Goal: Navigation & Orientation: Find specific page/section

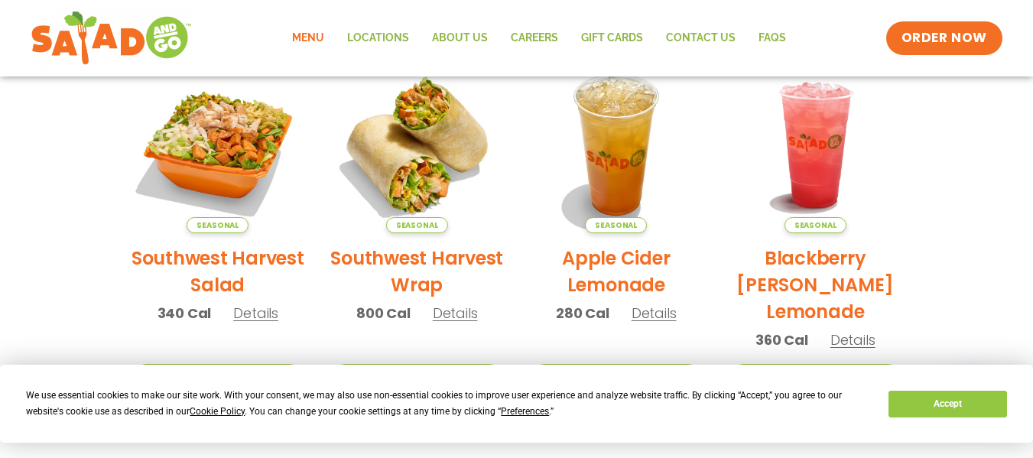
scroll to position [402, 0]
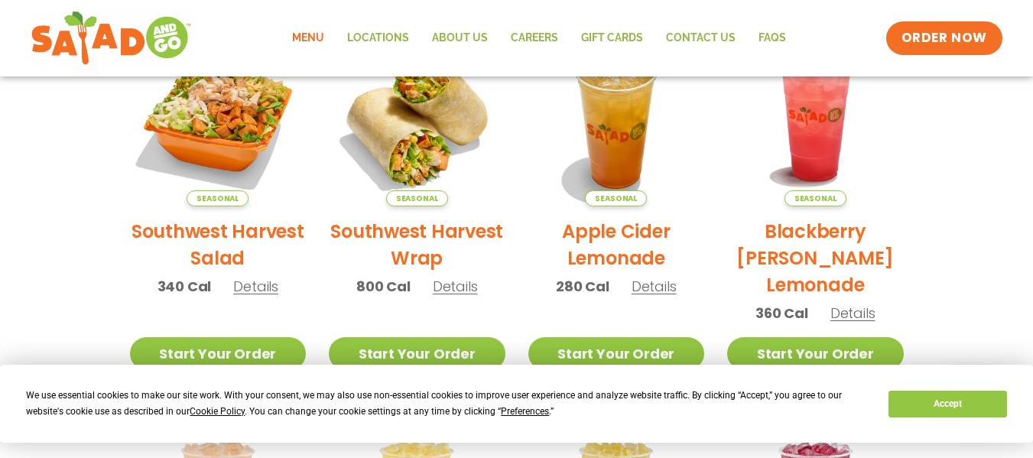
drag, startPoint x: 1037, startPoint y: 24, endPoint x: 1043, endPoint y: 144, distance: 121.0
click at [1032, 144] on html "We use essential cookies to make our site work. With your consent, we may also …" at bounding box center [516, 356] width 1033 height 1516
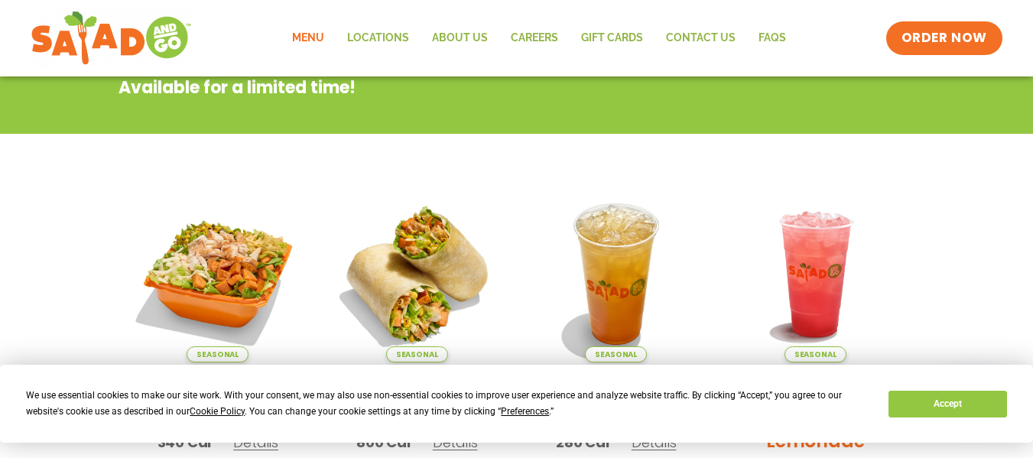
scroll to position [55, 0]
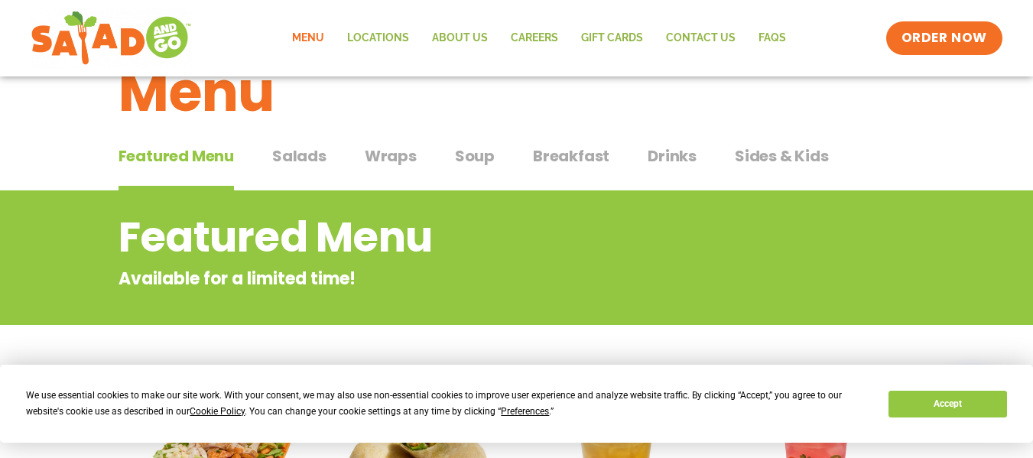
click at [304, 154] on span "Salads" at bounding box center [299, 155] width 54 height 23
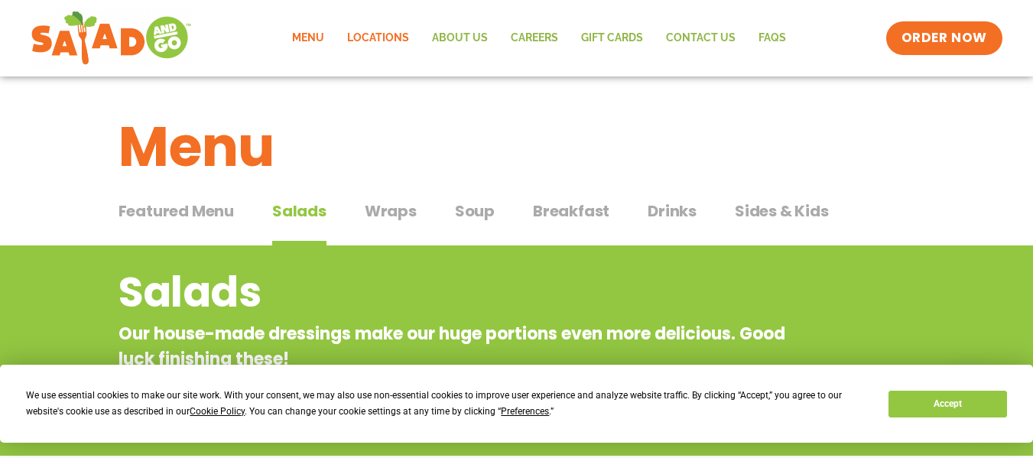
click at [378, 39] on link "Locations" at bounding box center [378, 38] width 85 height 35
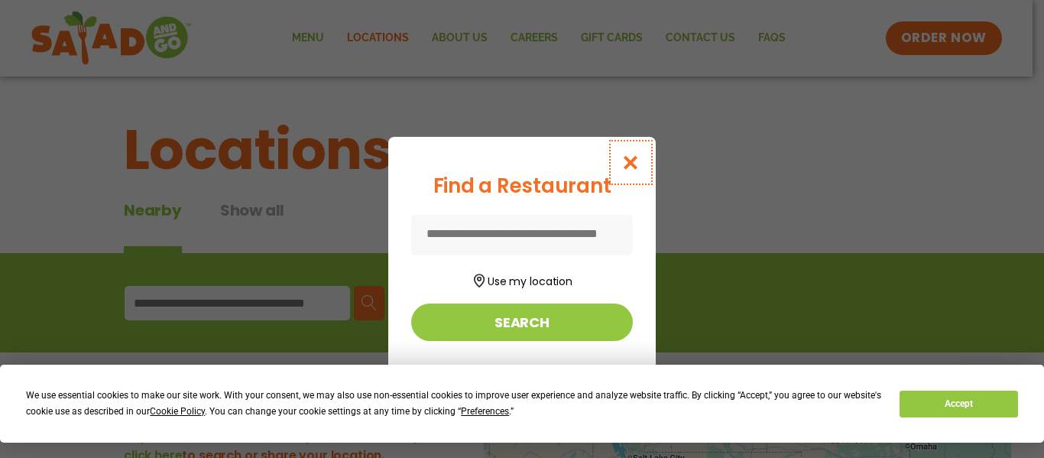
drag, startPoint x: 631, startPoint y: 172, endPoint x: 626, endPoint y: 164, distance: 8.9
click at [626, 167] on button "Close modal" at bounding box center [631, 162] width 50 height 51
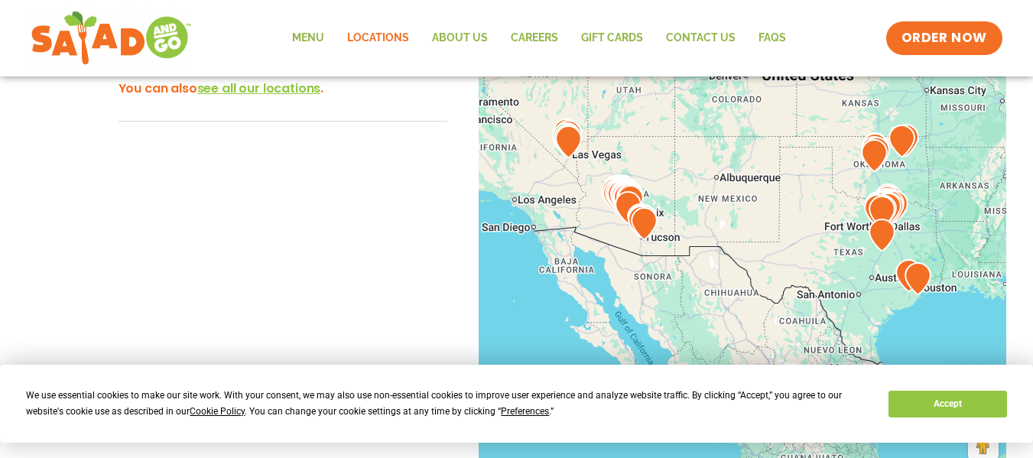
scroll to position [407, 0]
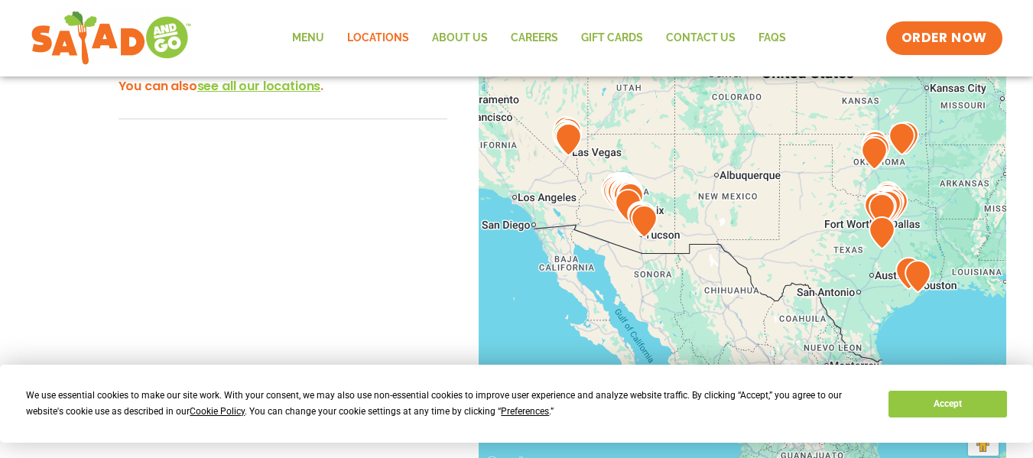
click at [621, 188] on img at bounding box center [630, 199] width 27 height 33
click at [629, 200] on img at bounding box center [628, 205] width 27 height 33
click at [920, 395] on button "Accept" at bounding box center [947, 404] width 118 height 27
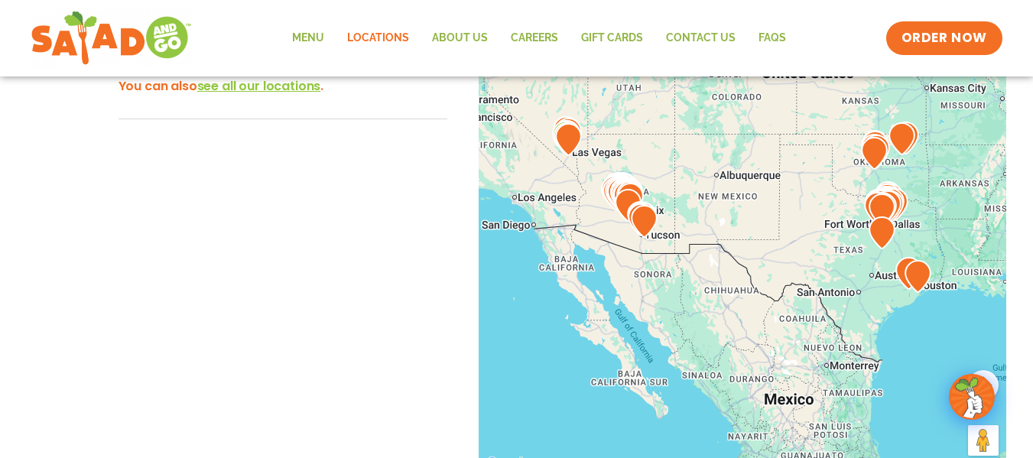
click at [614, 186] on img at bounding box center [626, 197] width 27 height 33
click at [618, 196] on img at bounding box center [628, 205] width 27 height 33
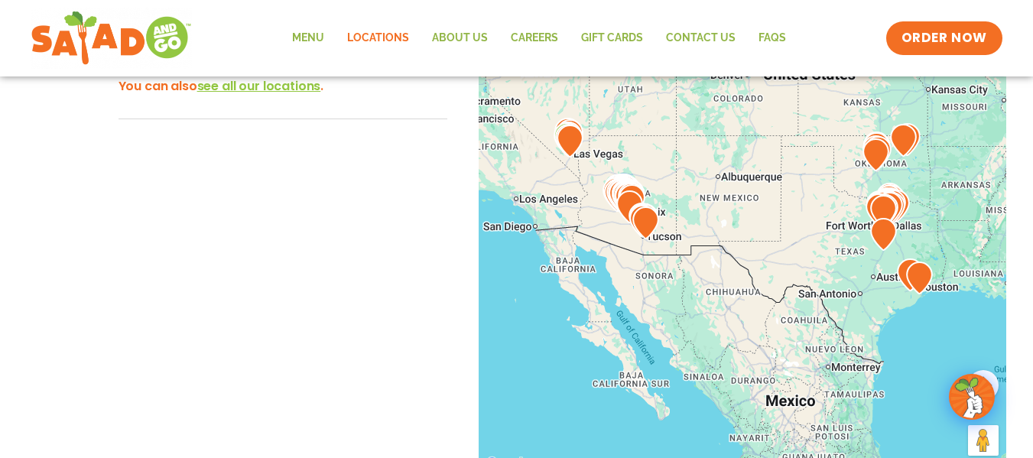
click at [629, 195] on img at bounding box center [629, 206] width 27 height 33
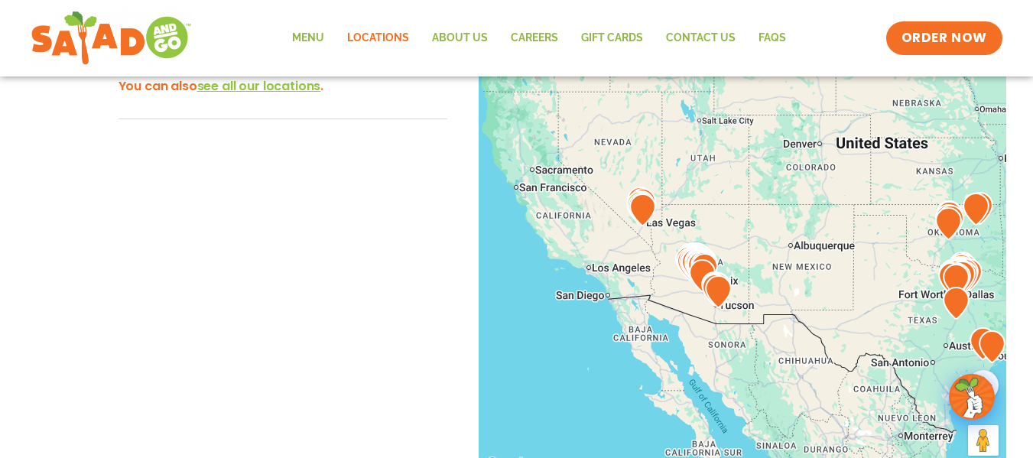
drag, startPoint x: 683, startPoint y: 238, endPoint x: 1043, endPoint y: 296, distance: 364.7
click at [1032, 296] on html "**********" at bounding box center [516, 173] width 1033 height 1160
click at [308, 41] on link "Menu" at bounding box center [308, 38] width 55 height 35
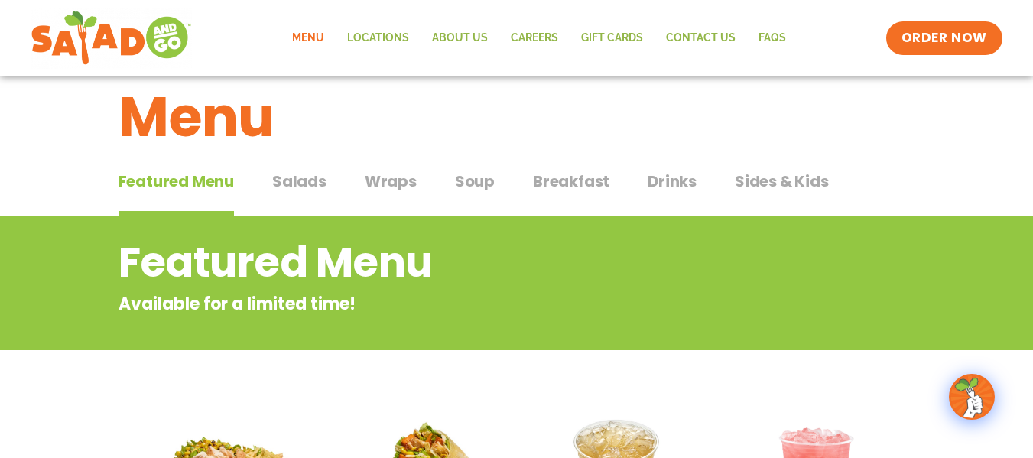
scroll to position [31, 0]
click at [307, 187] on span "Salads" at bounding box center [299, 180] width 54 height 23
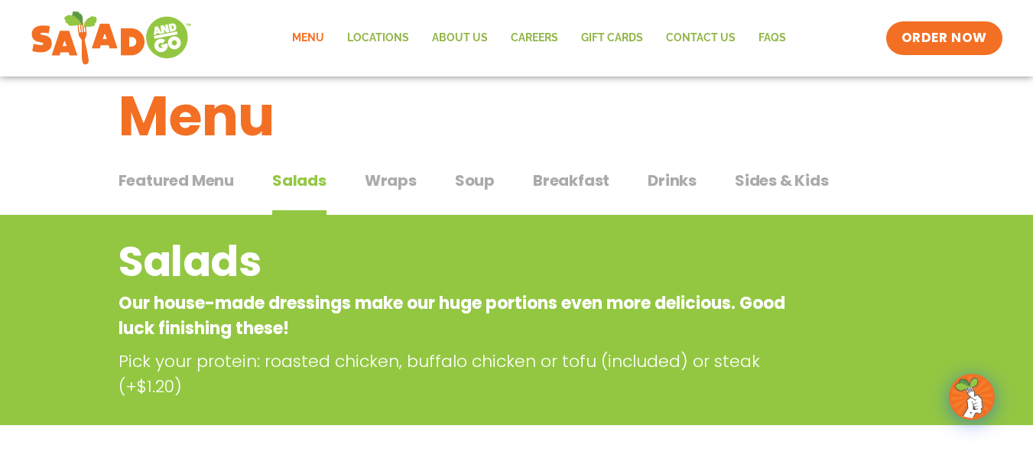
click at [305, 183] on span "Salads" at bounding box center [299, 180] width 54 height 23
